Goal: Navigation & Orientation: Find specific page/section

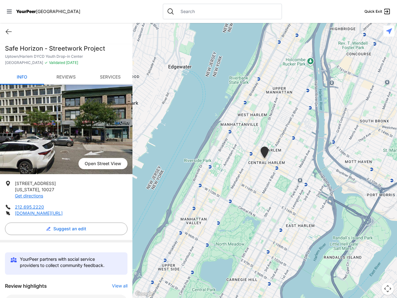
click at [9, 11] on icon at bounding box center [9, 12] width 5 height 4
click at [0, 0] on div "Home Explore services About Statement Donate Contact Us Privacy Terms" at bounding box center [0, 0] width 0 height 0
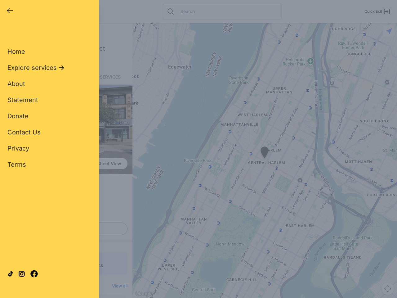
click at [65, 229] on div "Single Adult Families Soup Kitchen Food Pantry Toiletries Restrooms Showers Lau…" at bounding box center [49, 142] width 84 height 230
click at [117, 286] on div "Close panel YourPeer [GEOGRAPHIC_DATA] Quick Exit Single Adult Families Soup Ki…" at bounding box center [198, 149] width 397 height 298
click at [265, 161] on div "Close panel YourPeer [GEOGRAPHIC_DATA] Quick Exit Single Adult Families Soup Ki…" at bounding box center [198, 149] width 397 height 298
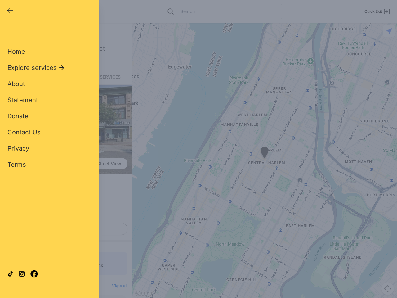
click at [265, 153] on div "Close panel YourPeer [GEOGRAPHIC_DATA] Quick Exit Single Adult Families Soup Ki…" at bounding box center [198, 149] width 397 height 298
click at [388, 289] on div "Close panel YourPeer [GEOGRAPHIC_DATA] Quick Exit Single Adult Families Soup Ki…" at bounding box center [198, 149] width 397 height 298
click at [389, 31] on div "Close panel YourPeer [GEOGRAPHIC_DATA] Quick Exit Single Adult Families Soup Ki…" at bounding box center [198, 149] width 397 height 298
